Goal: Find specific page/section: Find specific page/section

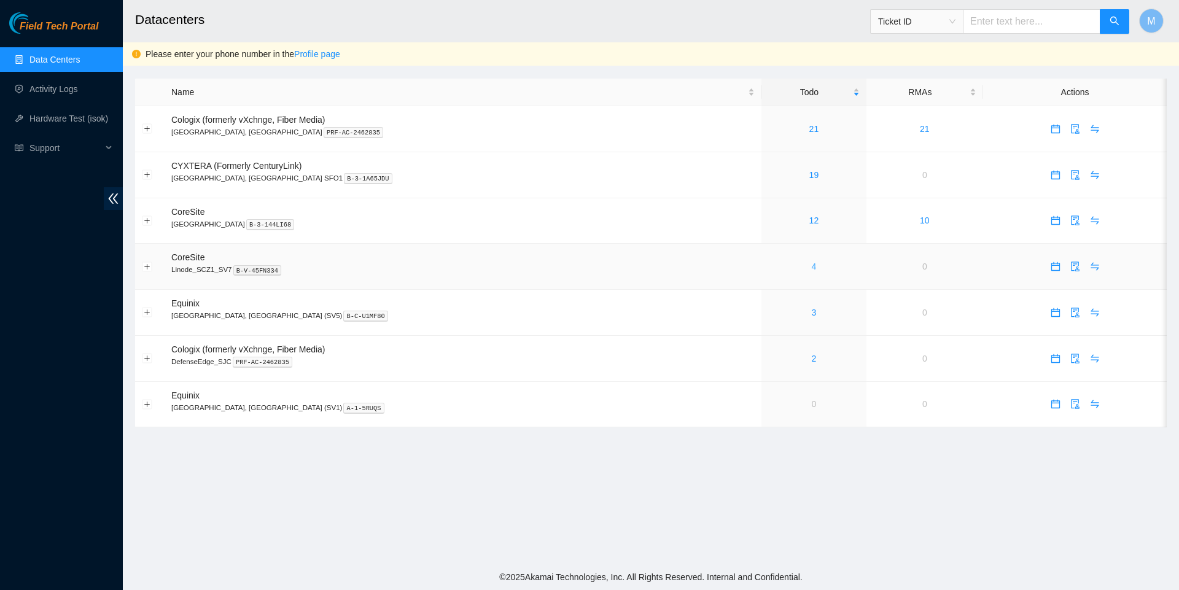
click at [812, 270] on link "4" at bounding box center [814, 267] width 5 height 10
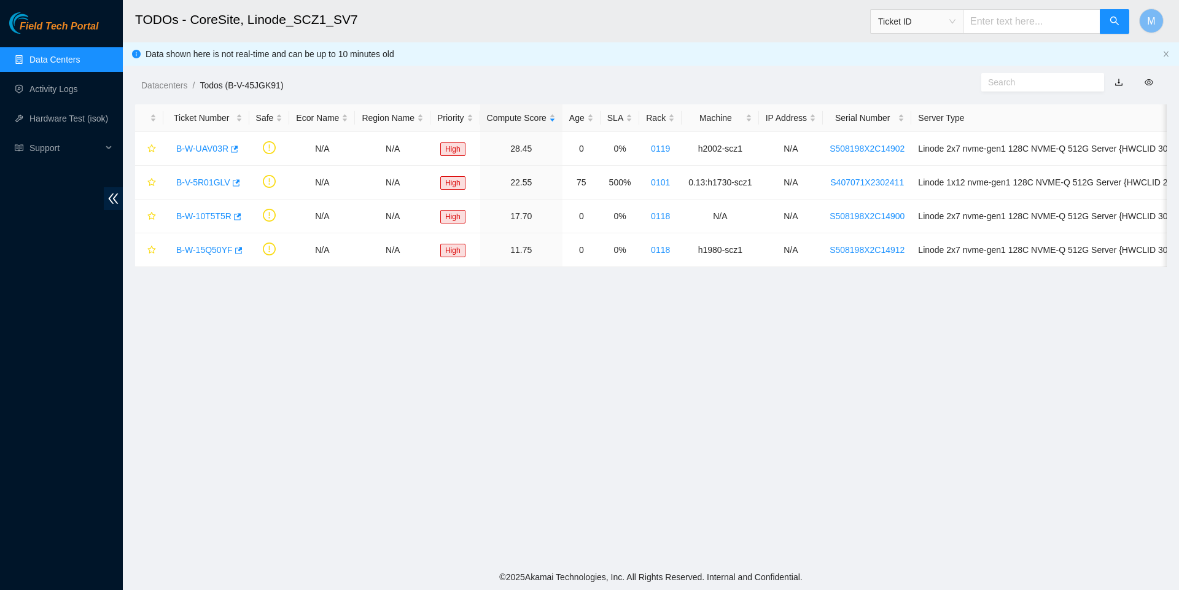
click at [80, 59] on link "Data Centers" at bounding box center [54, 60] width 50 height 10
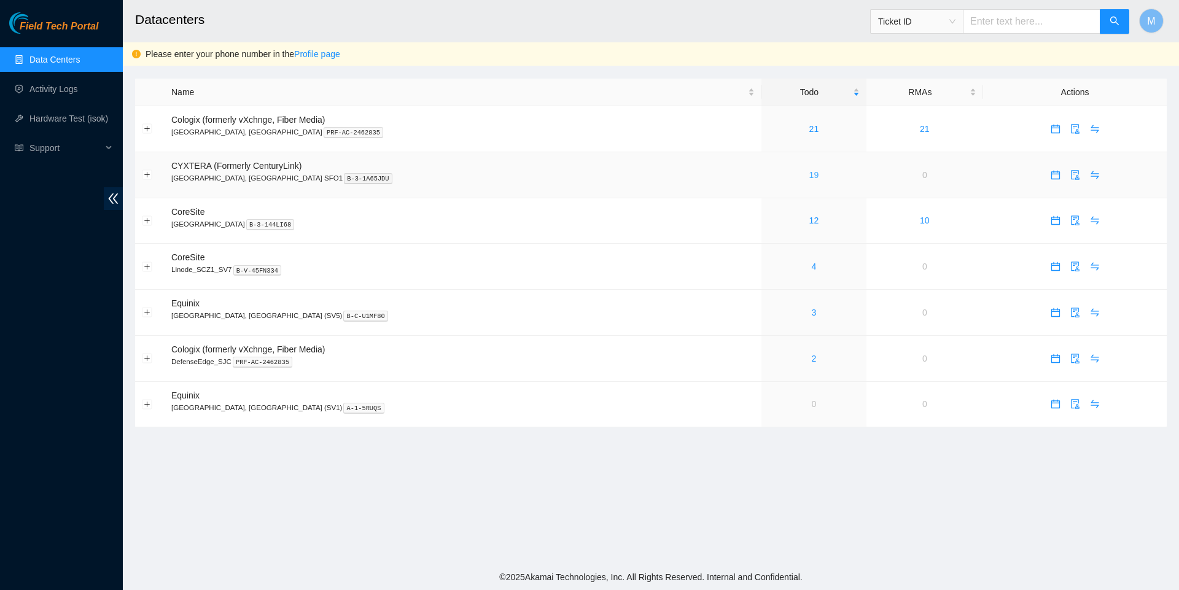
click at [809, 177] on link "19" at bounding box center [814, 175] width 10 height 10
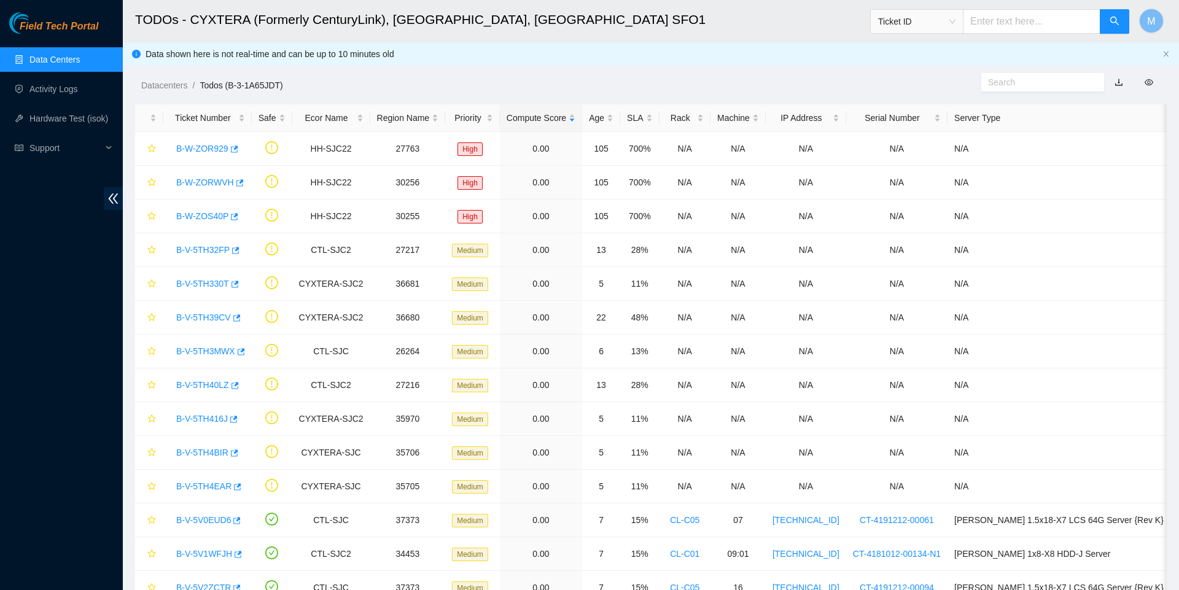
click at [74, 56] on link "Data Centers" at bounding box center [54, 60] width 50 height 10
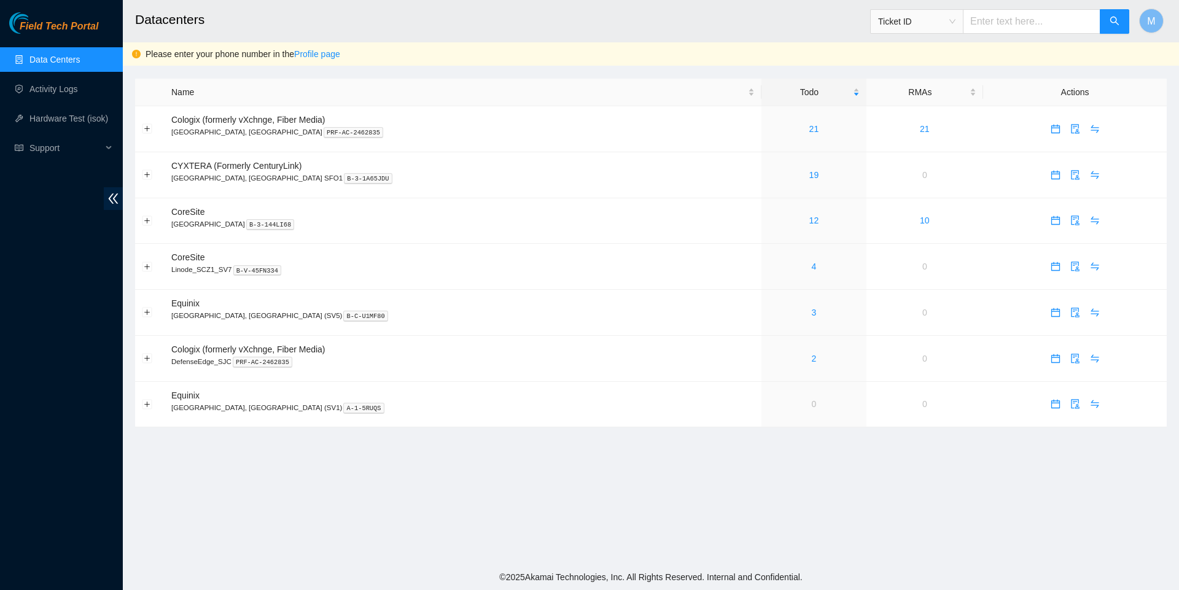
click at [1026, 22] on input "text" at bounding box center [1032, 21] width 138 height 25
paste input "B-W-15R7DRJ"
type input "B-W-15R7DRJ"
click at [1101, 16] on button "button" at bounding box center [1114, 21] width 29 height 25
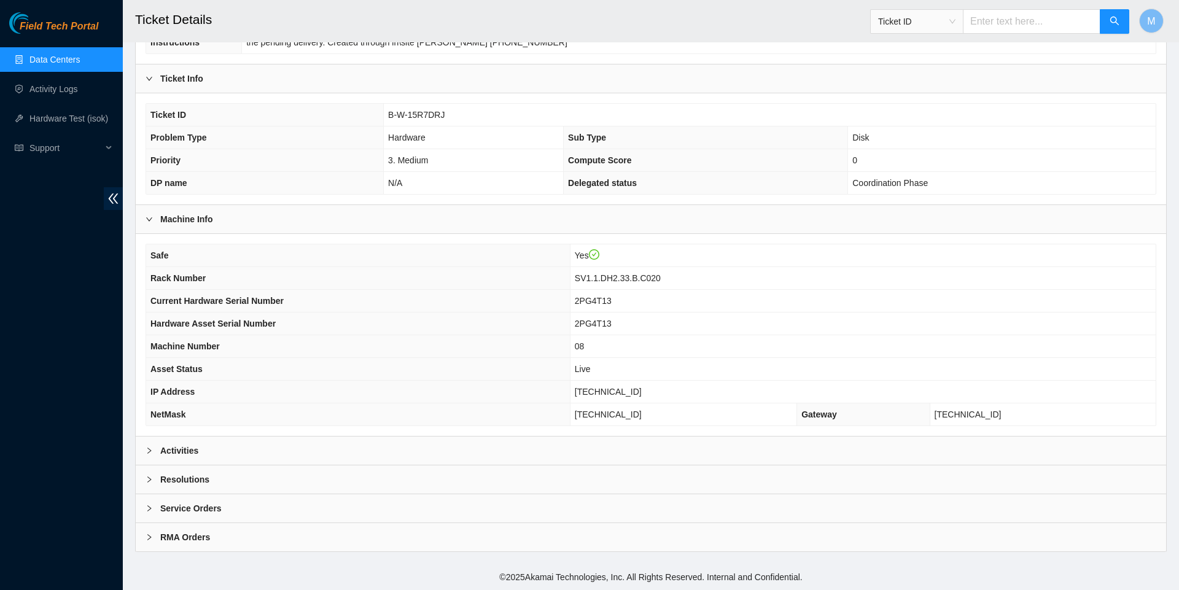
scroll to position [234, 0]
click at [147, 453] on div at bounding box center [153, 451] width 15 height 14
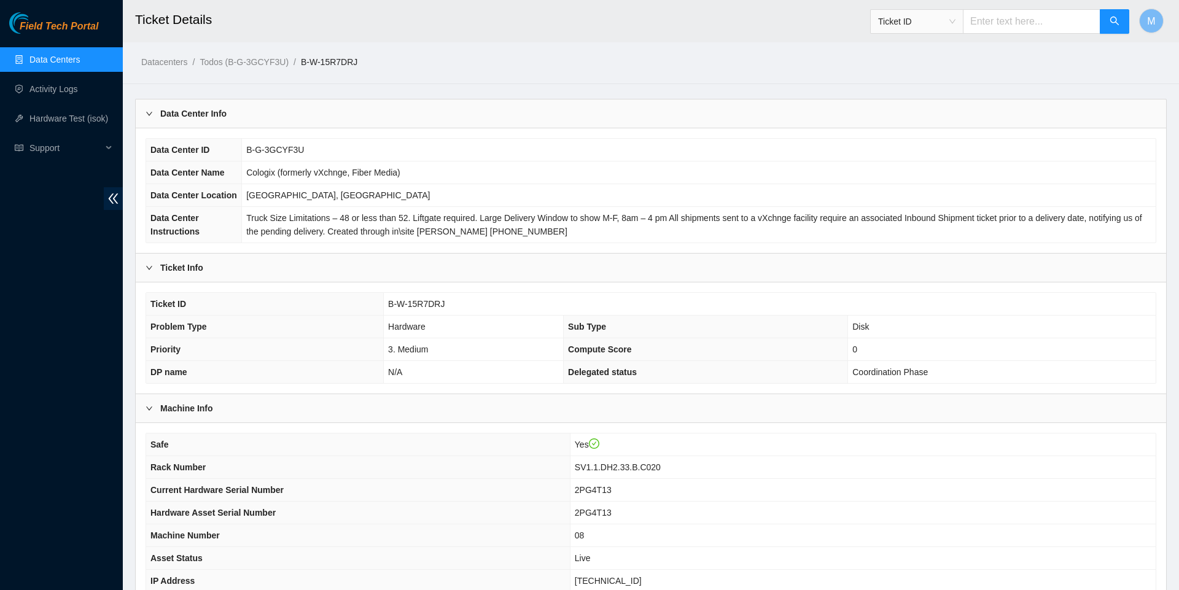
scroll to position [0, 0]
click at [60, 64] on link "Data Centers" at bounding box center [54, 60] width 50 height 10
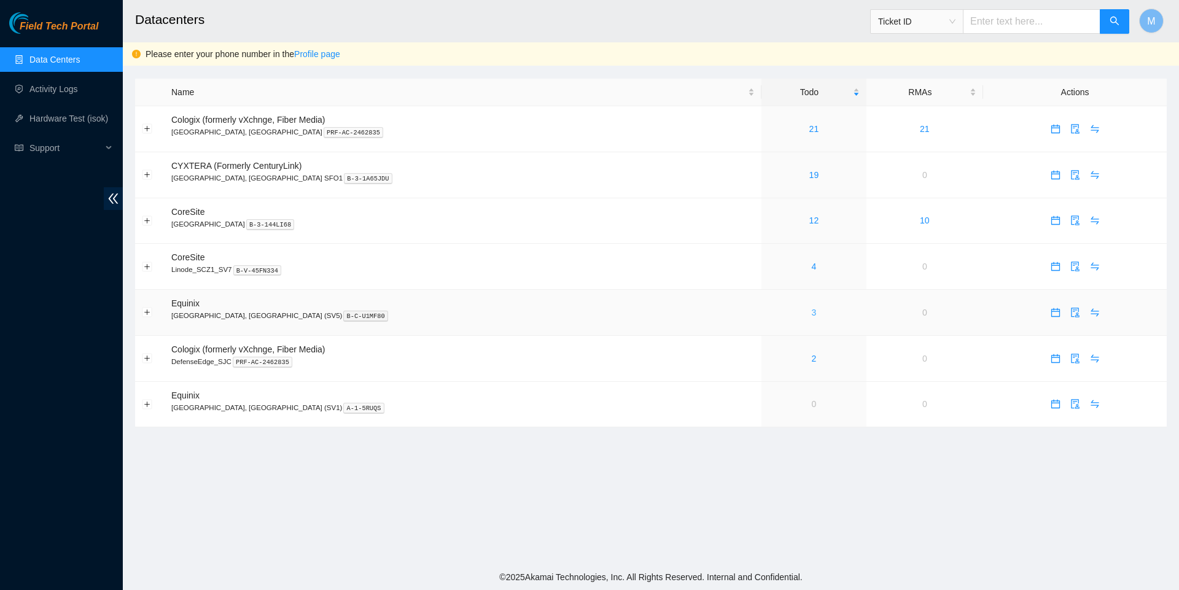
click at [812, 317] on link "3" at bounding box center [814, 313] width 5 height 10
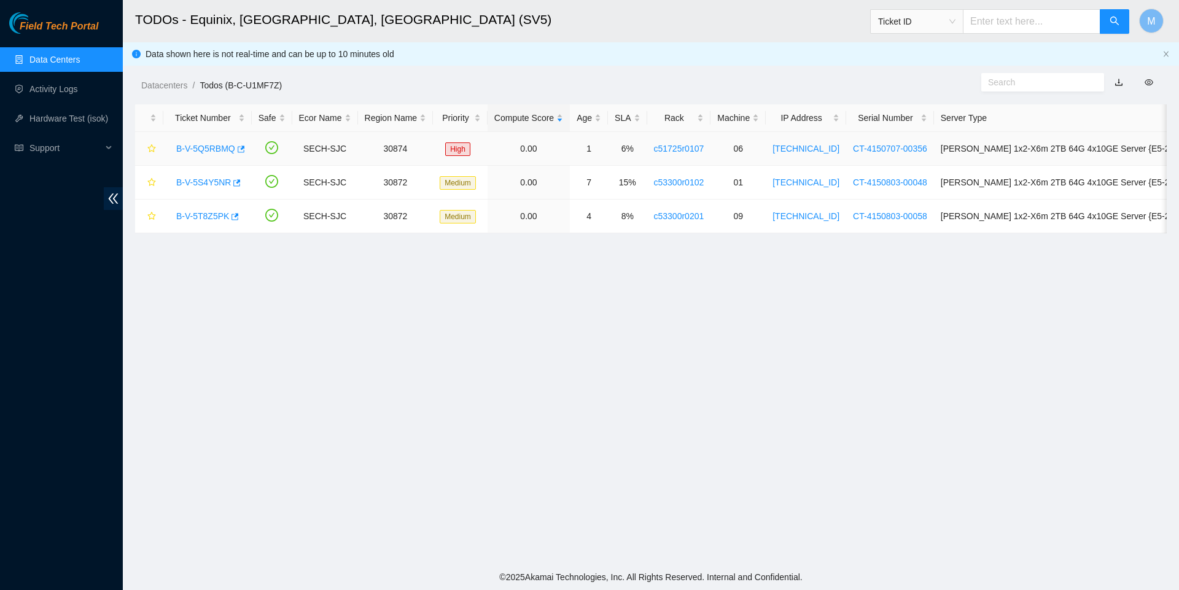
click at [222, 147] on link "B-V-5Q5RBMQ" at bounding box center [205, 149] width 59 height 10
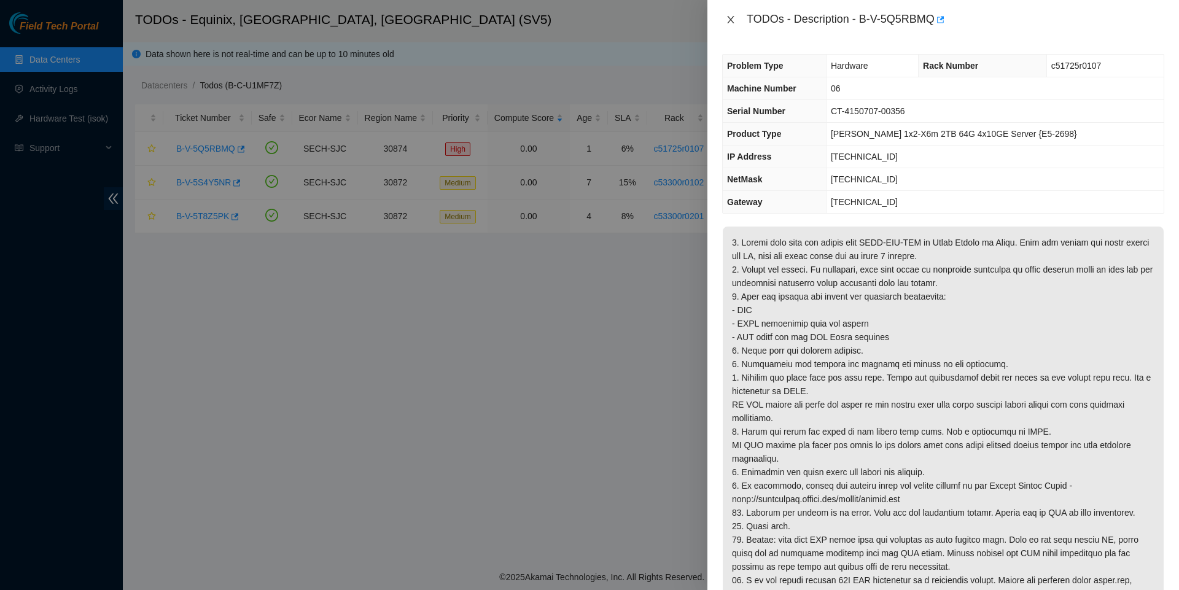
click at [732, 22] on icon "close" at bounding box center [730, 19] width 7 height 7
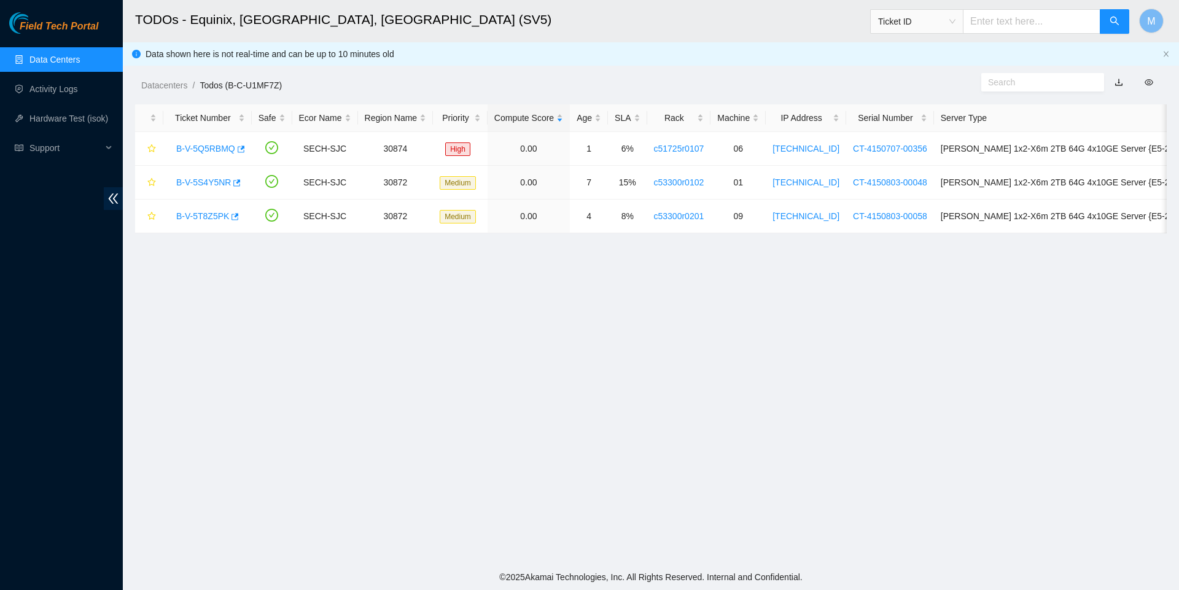
click at [56, 61] on link "Data Centers" at bounding box center [54, 60] width 50 height 10
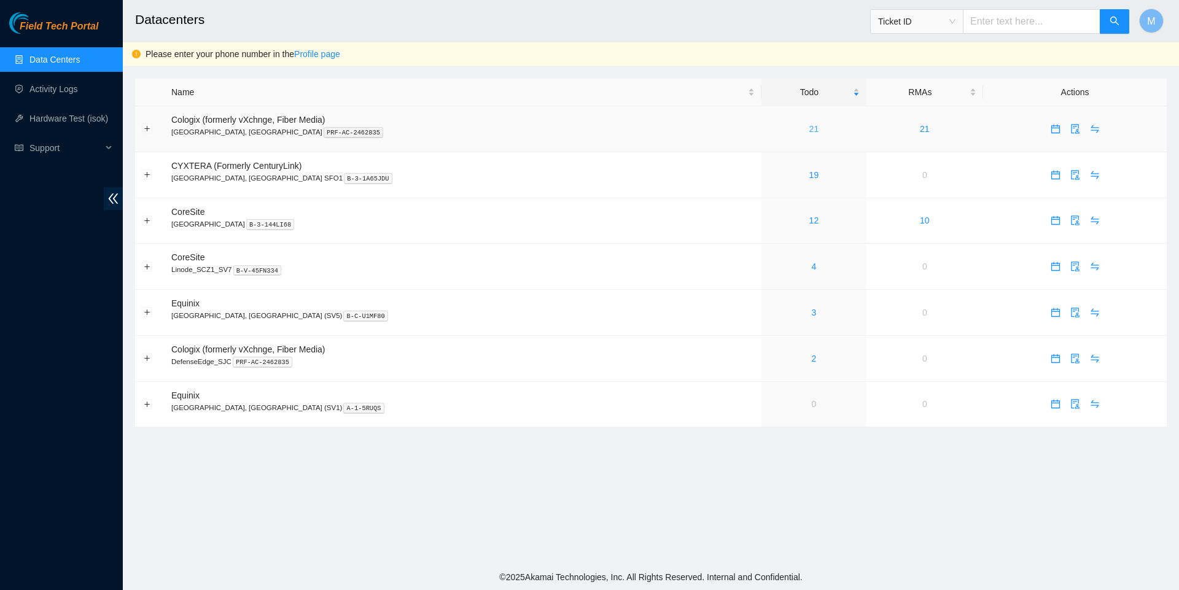
click at [809, 131] on link "21" at bounding box center [814, 129] width 10 height 10
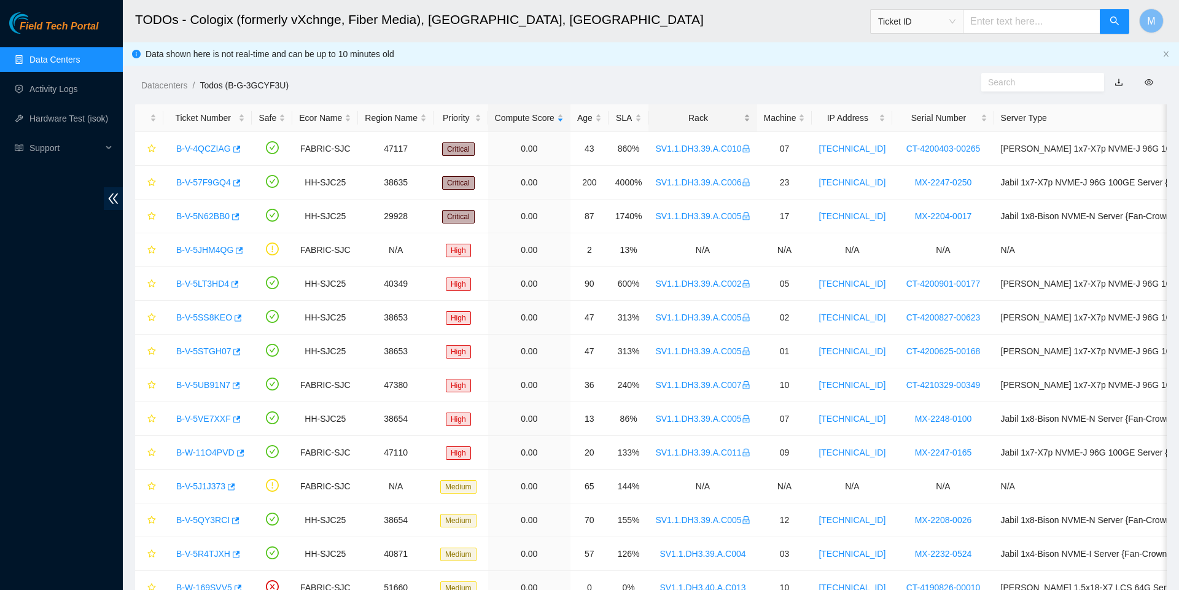
click at [742, 118] on div "Rack" at bounding box center [702, 118] width 95 height 14
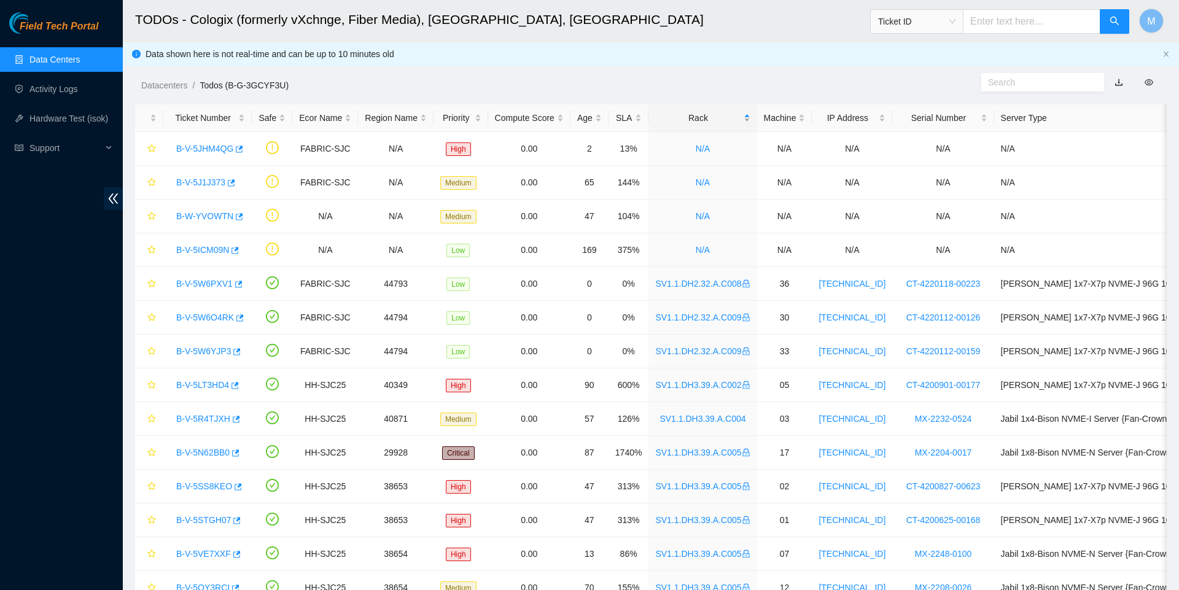
click at [715, 125] on div "Rack" at bounding box center [702, 118] width 95 height 14
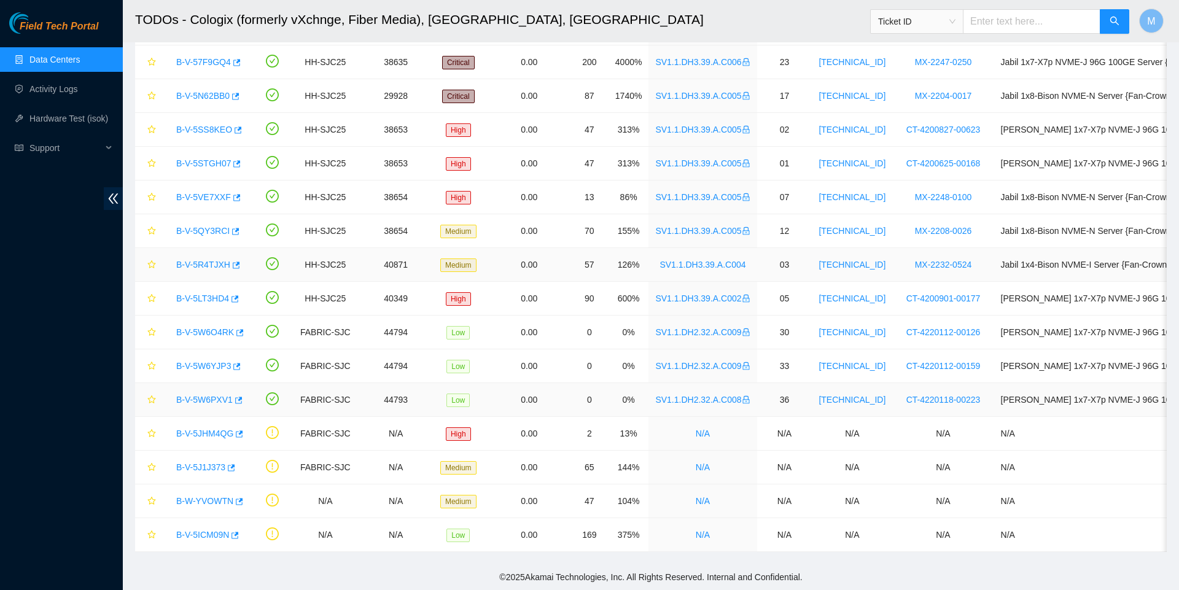
scroll to position [295, 0]
click at [243, 430] on icon "button" at bounding box center [238, 434] width 9 height 9
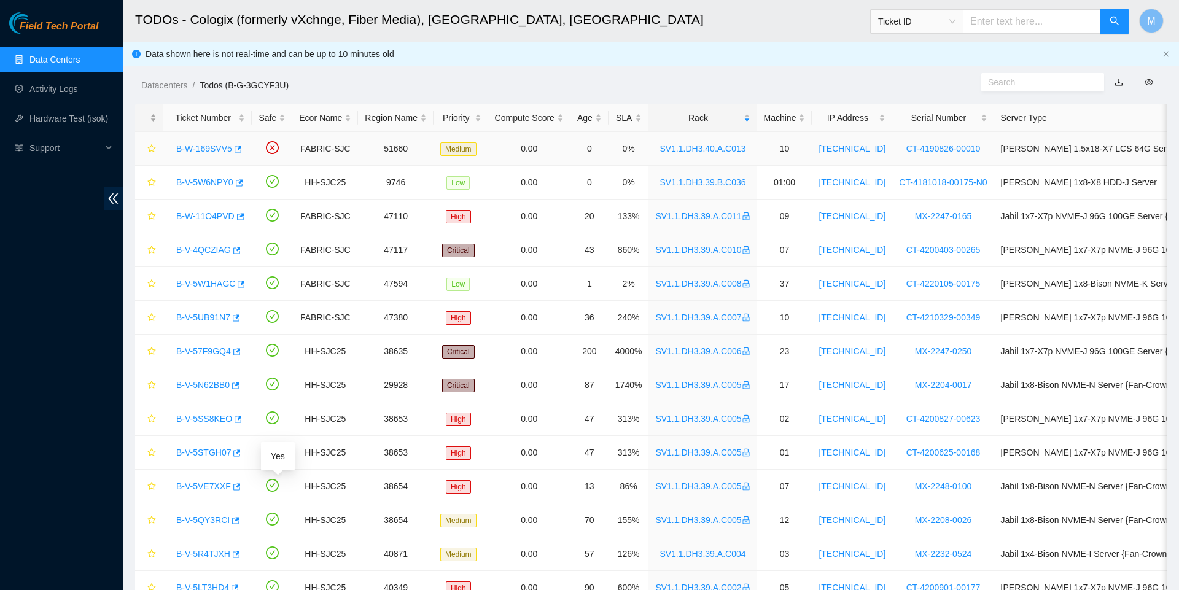
scroll to position [0, 0]
click at [60, 55] on link "Data Centers" at bounding box center [54, 60] width 50 height 10
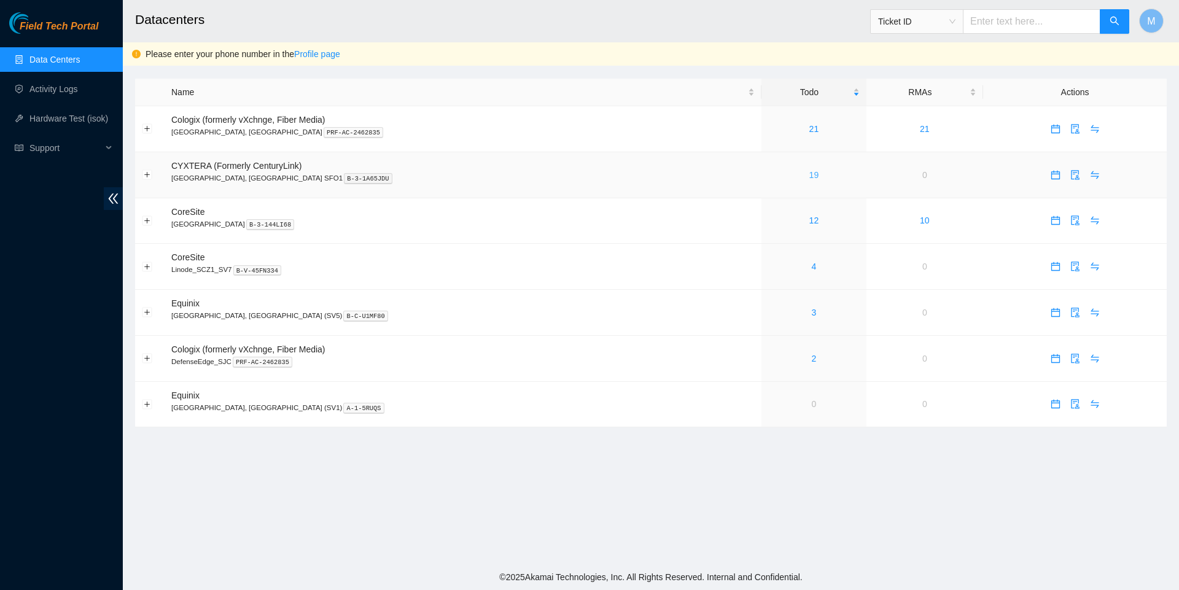
click at [809, 178] on link "19" at bounding box center [814, 175] width 10 height 10
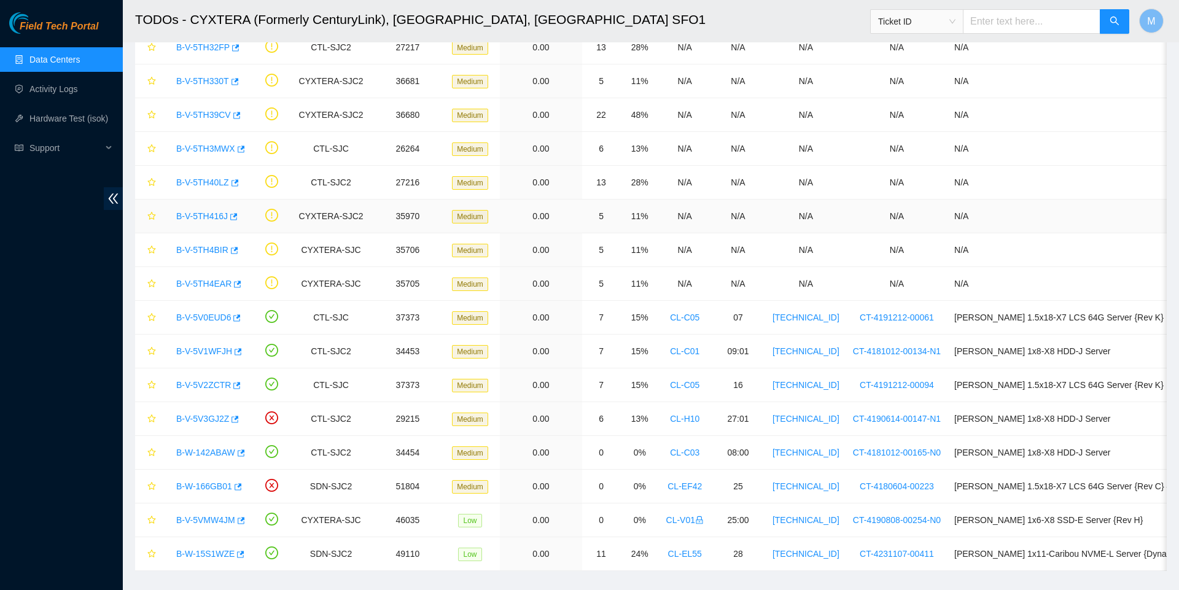
scroll to position [208, 0]
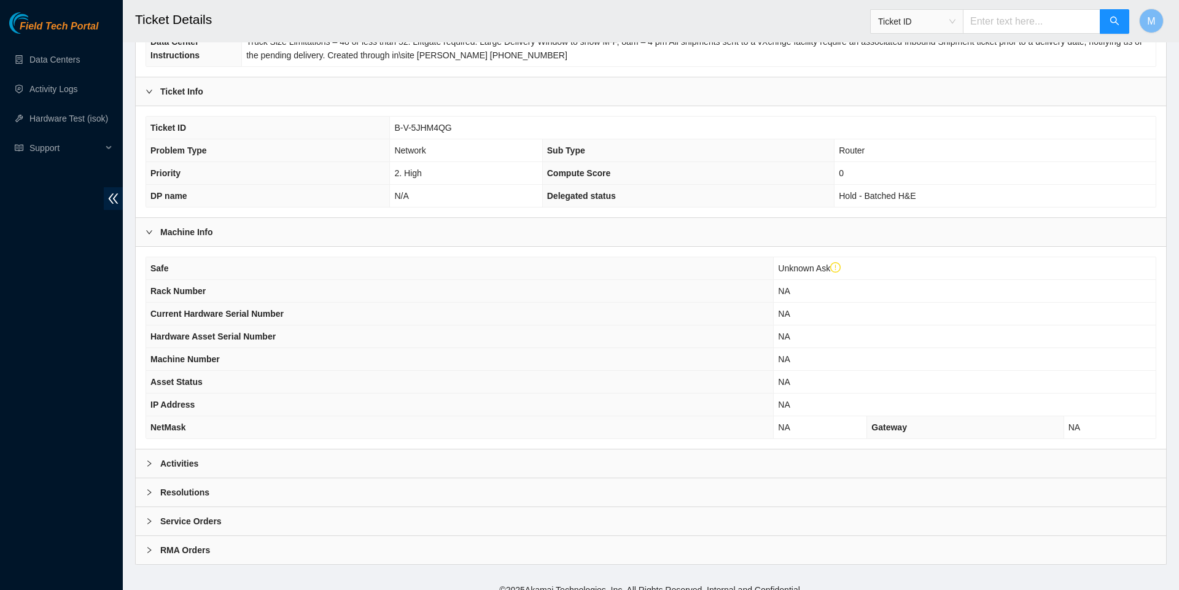
scroll to position [248, 0]
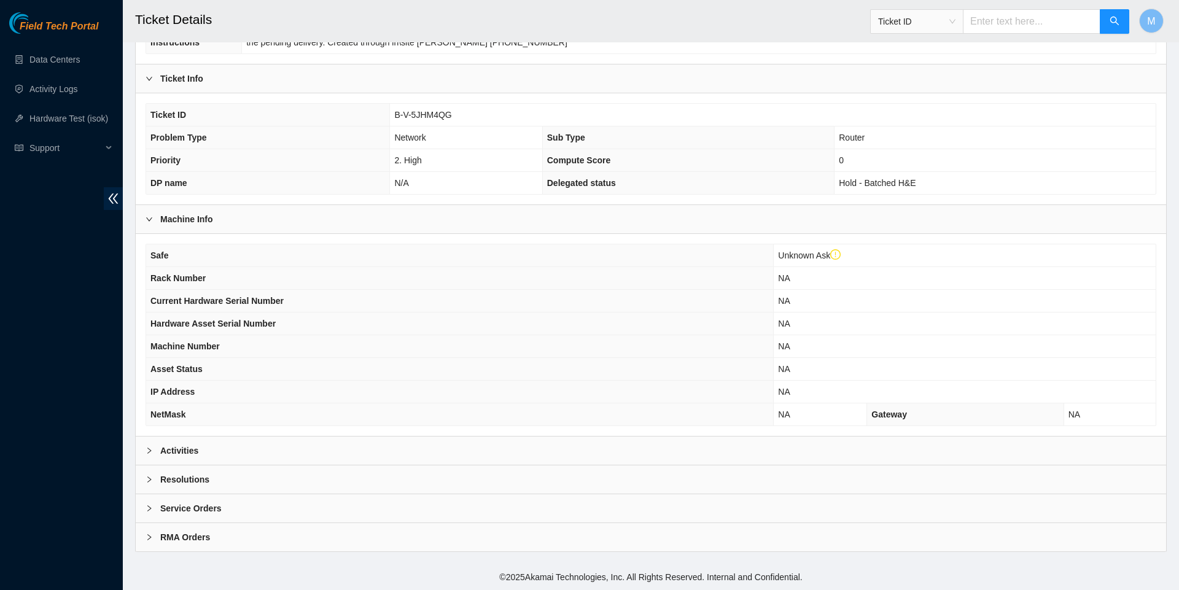
click at [153, 456] on div at bounding box center [153, 451] width 15 height 14
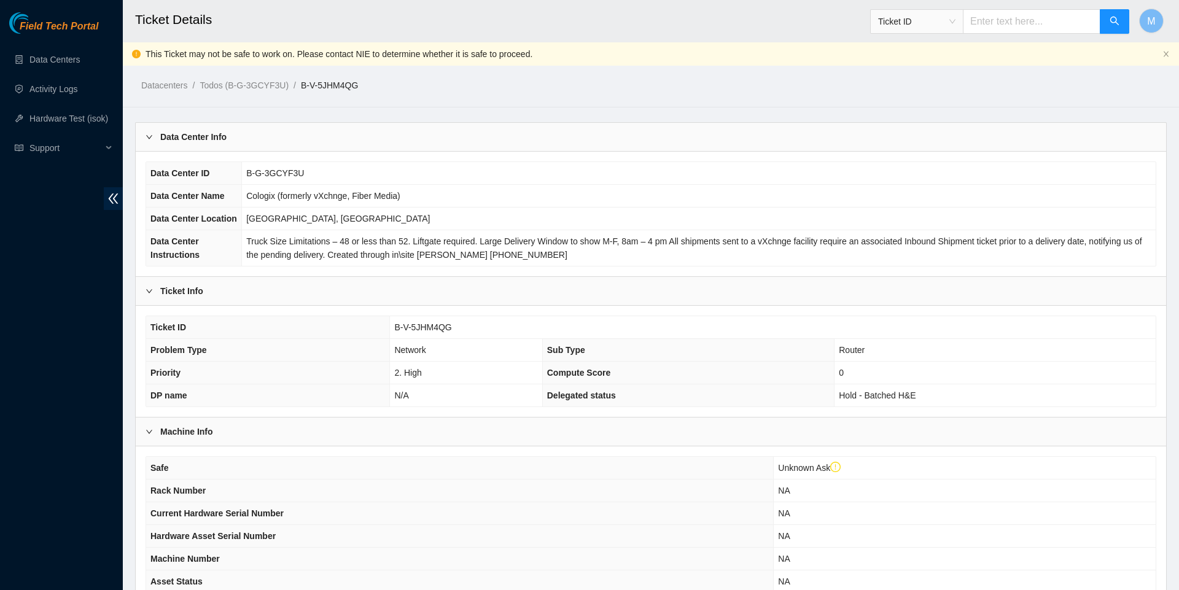
scroll to position [0, 0]
